Goal: Task Accomplishment & Management: Manage account settings

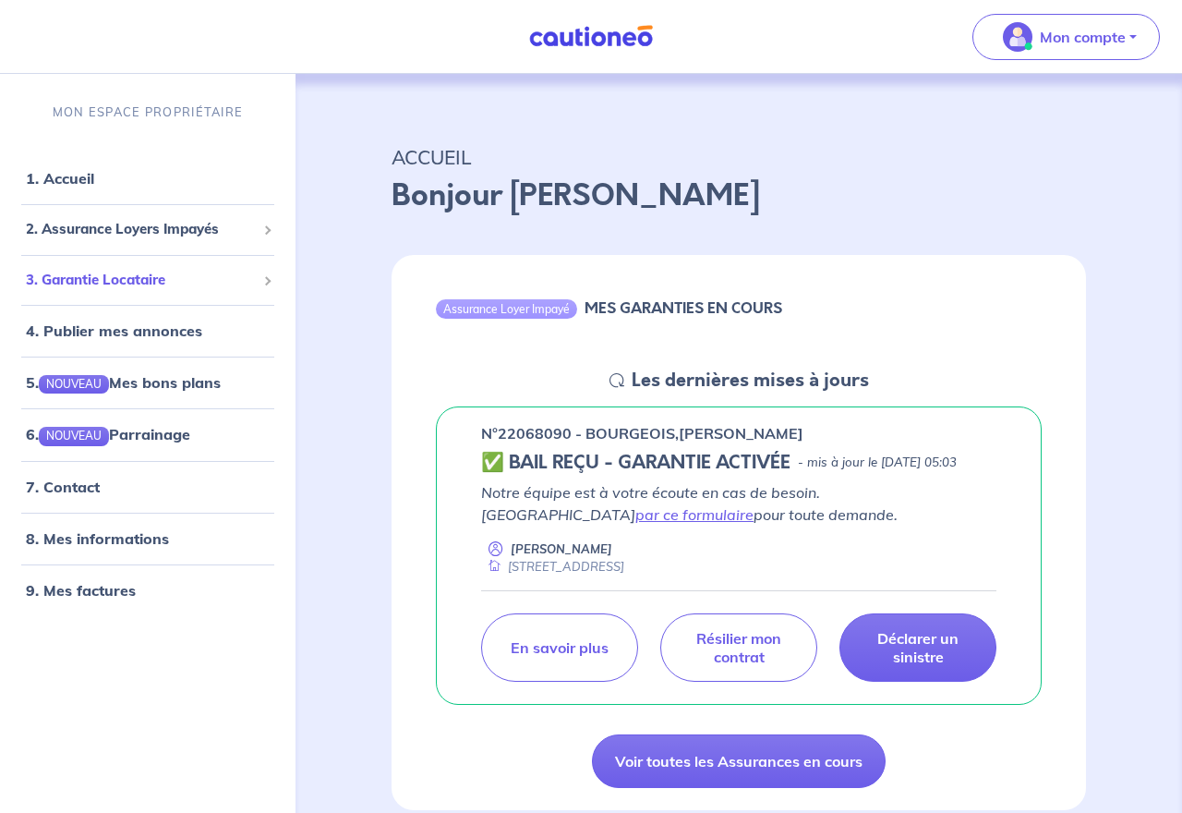
click at [138, 275] on span "3. Garantie Locataire" at bounding box center [141, 280] width 230 height 21
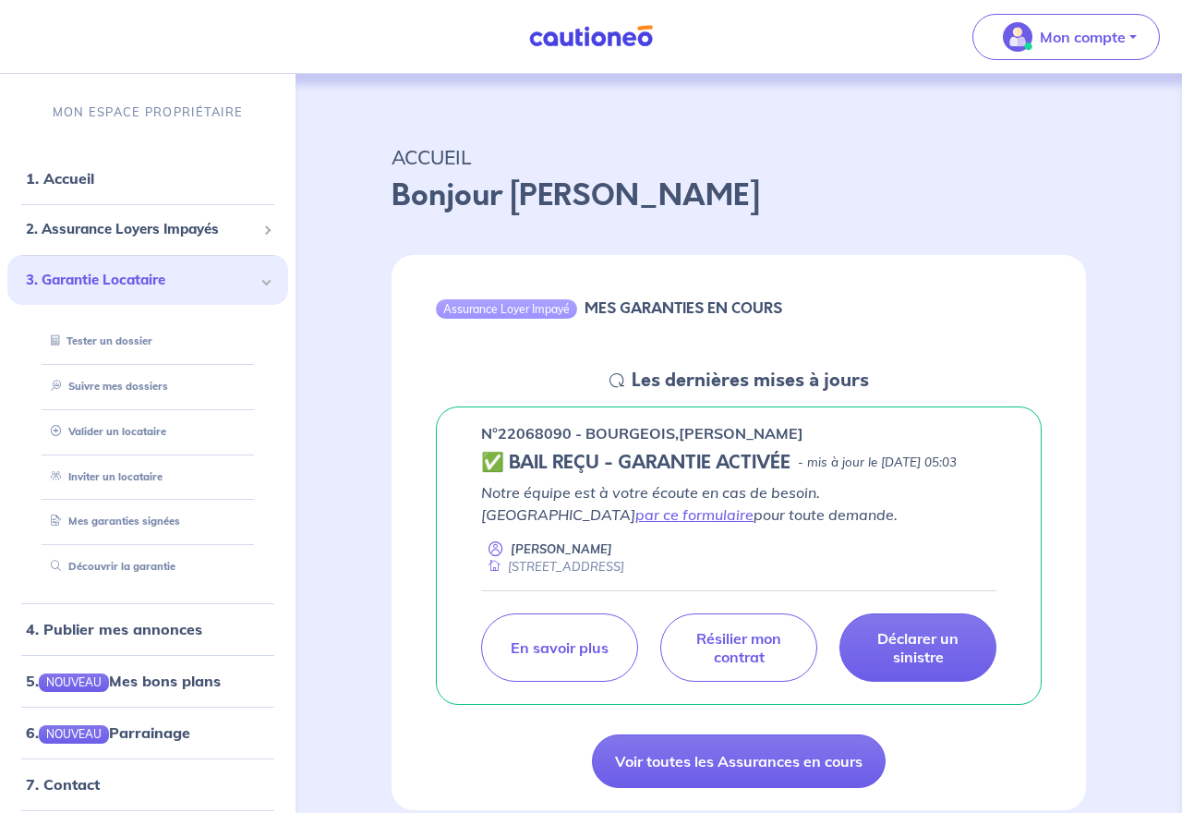
click at [137, 275] on span "3. Garantie Locataire" at bounding box center [141, 280] width 230 height 21
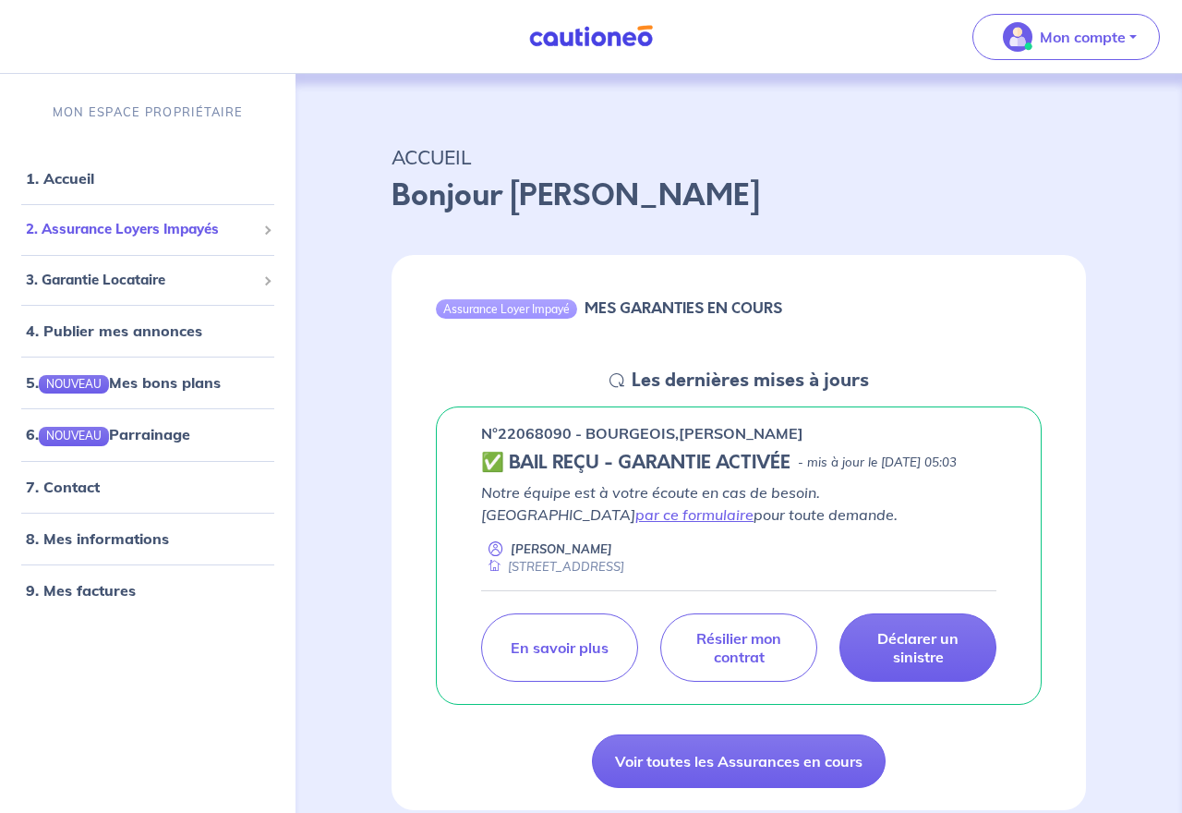
click at [163, 227] on span "2. Assurance Loyers Impayés" at bounding box center [141, 229] width 230 height 21
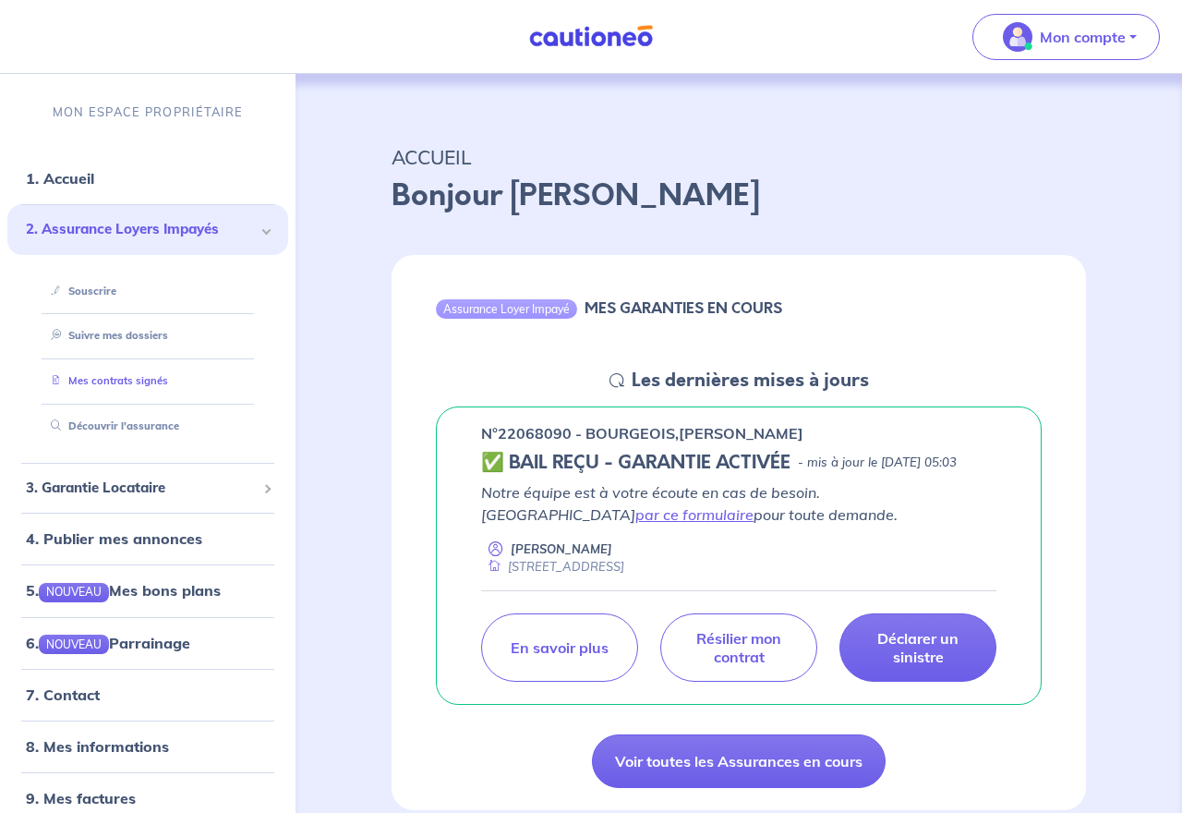
click at [125, 380] on link "Mes contrats signés" at bounding box center [105, 380] width 125 height 13
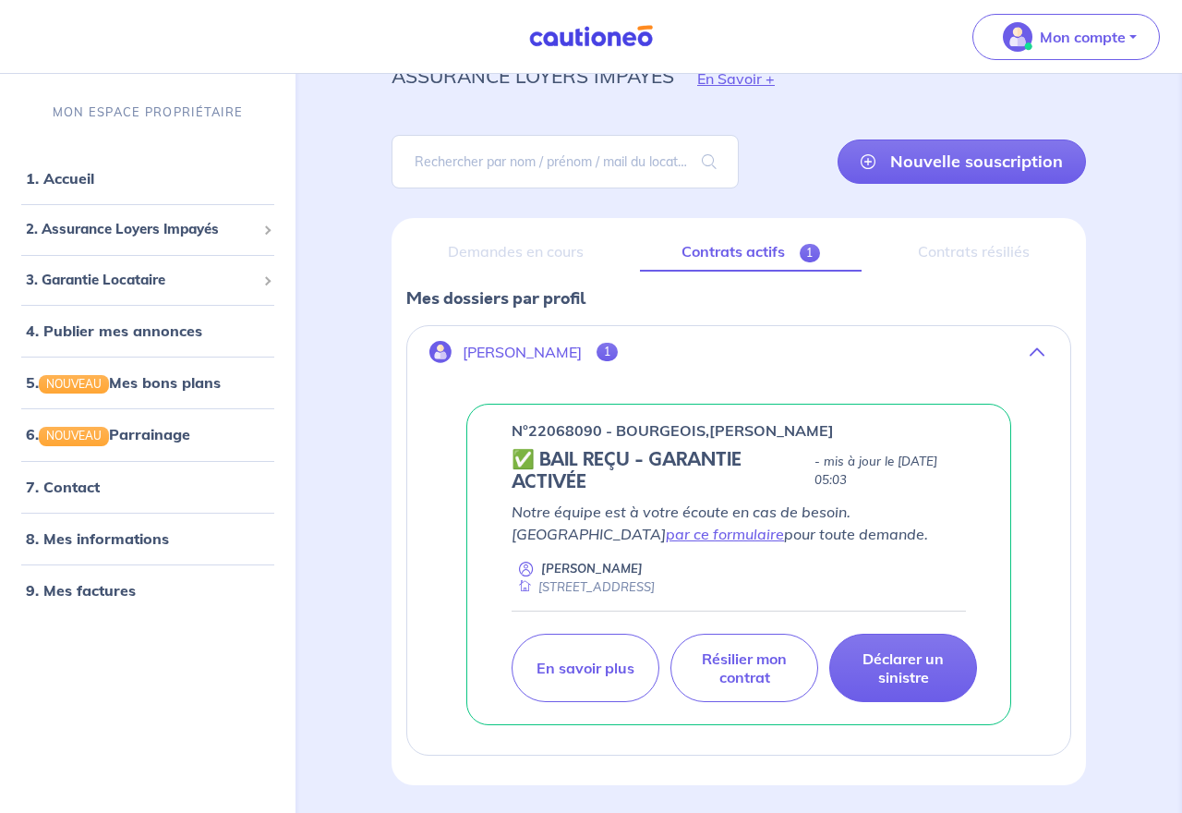
scroll to position [142, 0]
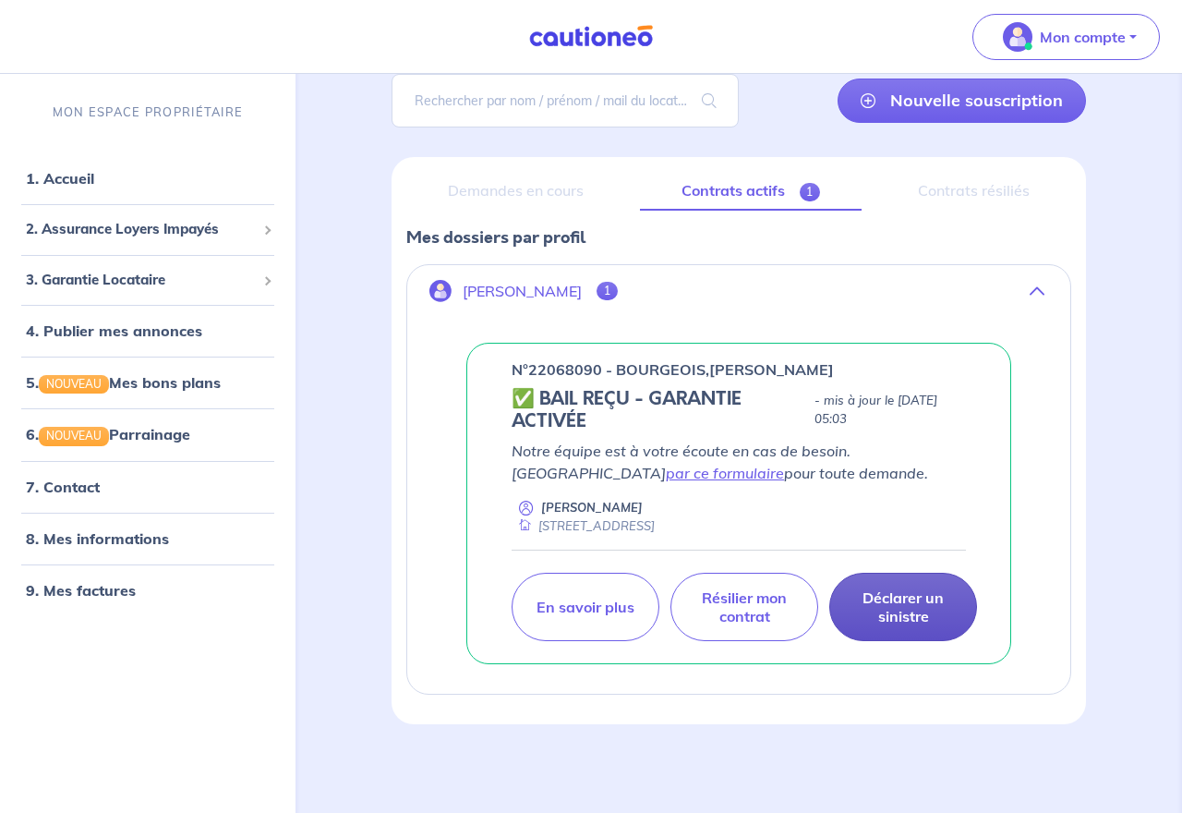
click at [917, 605] on p "Déclarer un sinistre" at bounding box center [903, 606] width 102 height 37
click at [138, 229] on span "2. Assurance Loyers Impayés" at bounding box center [141, 229] width 230 height 21
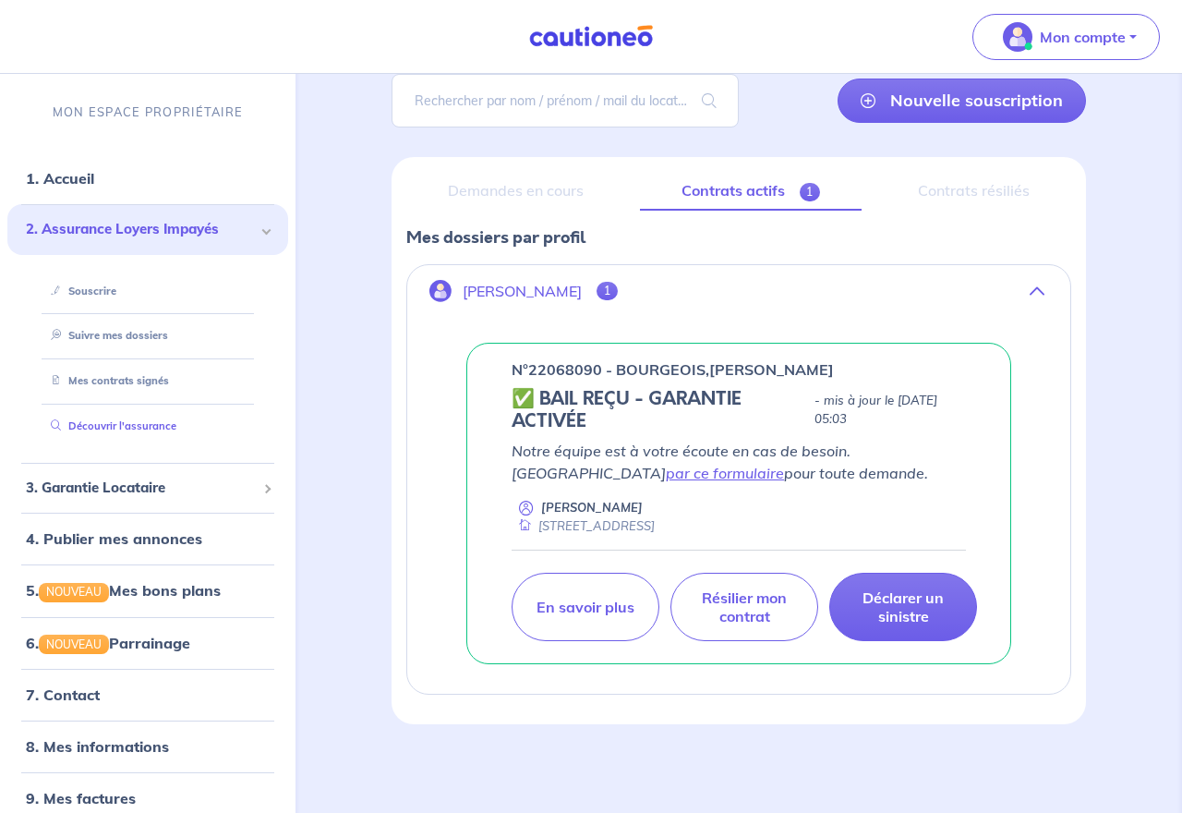
click at [134, 429] on link "Découvrir l'assurance" at bounding box center [109, 425] width 133 height 13
